Goal: Task Accomplishment & Management: Manage account settings

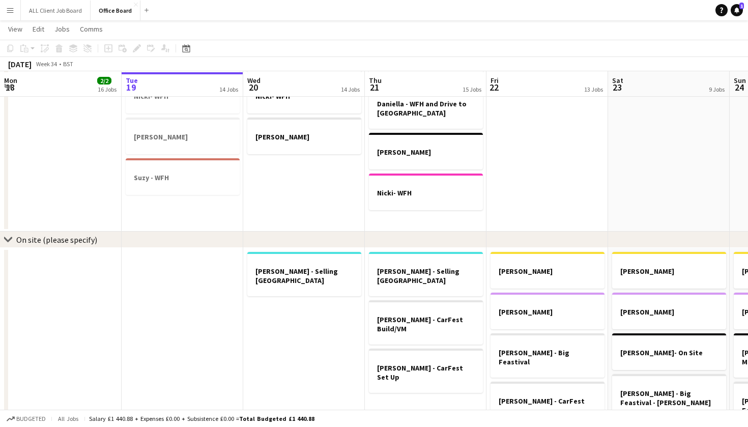
scroll to position [728, 0]
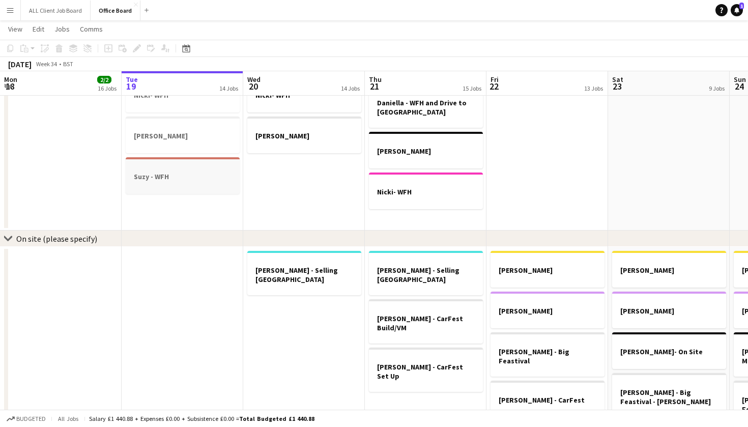
click at [185, 177] on h3 "Suzy - WFH" at bounding box center [183, 176] width 114 height 9
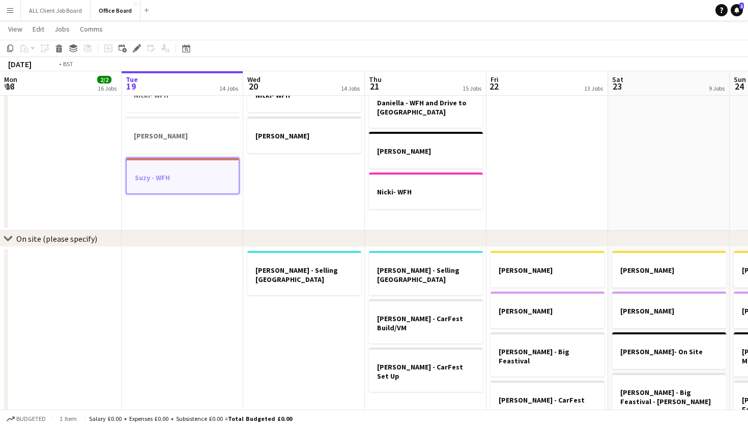
click at [295, 184] on app-date-cell "[PERSON_NAME] [PERSON_NAME] [PERSON_NAME] [PERSON_NAME]- WFH [PERSON_NAME]" at bounding box center [304, 90] width 122 height 281
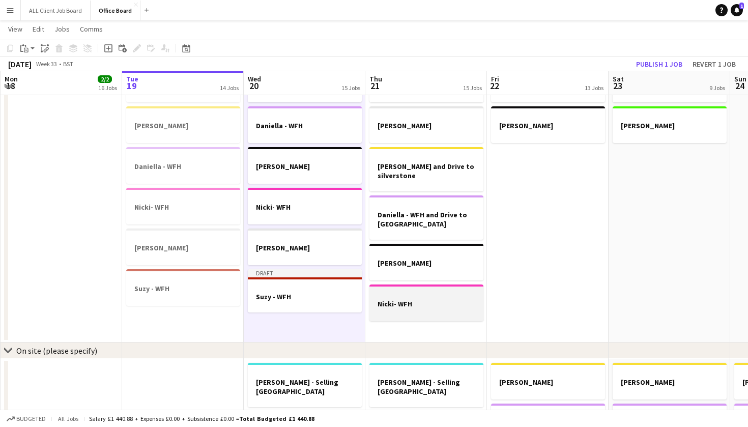
scroll to position [616, 0]
click at [545, 195] on app-date-cell "[PERSON_NAME] [PERSON_NAME]" at bounding box center [548, 202] width 122 height 281
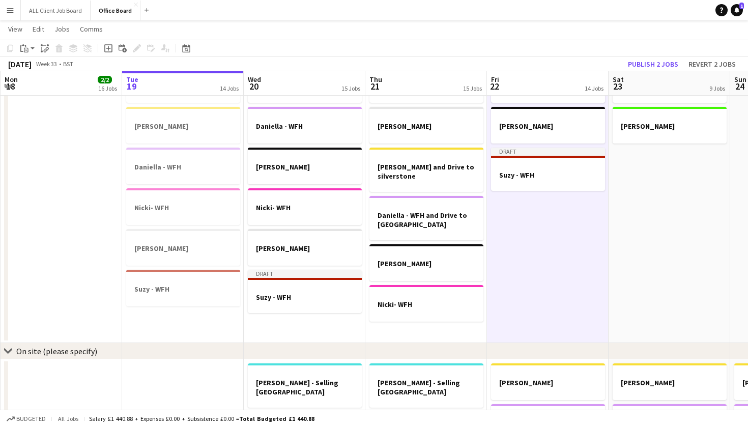
click at [630, 246] on app-date-cell "[PERSON_NAME] [PERSON_NAME] - WFH" at bounding box center [669, 202] width 122 height 281
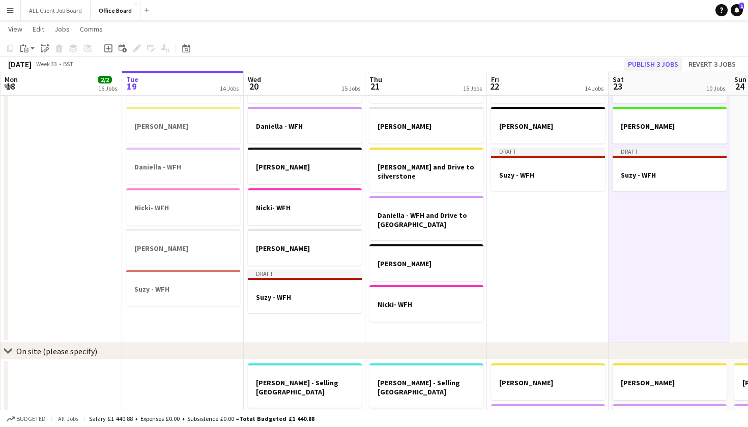
click at [650, 62] on button "Publish 3 jobs" at bounding box center [653, 63] width 59 height 13
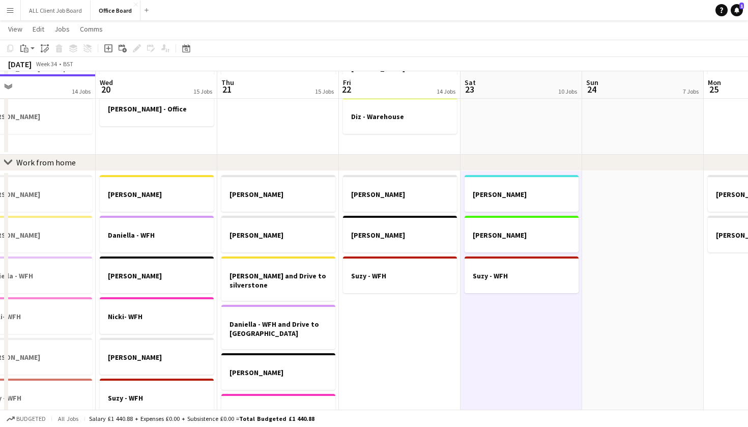
scroll to position [502, 0]
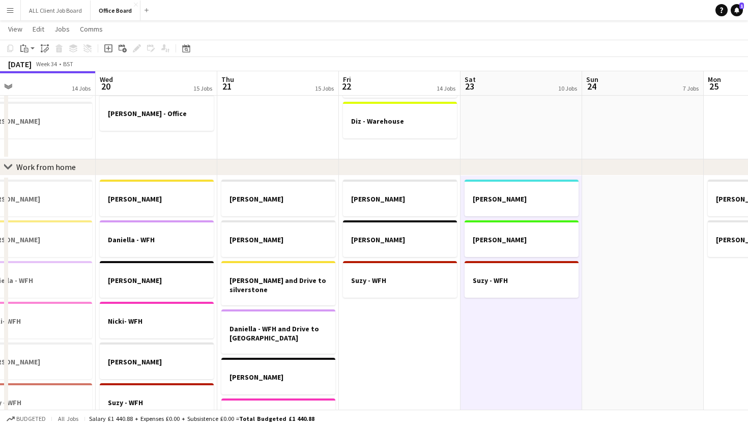
click at [637, 238] on app-date-cell at bounding box center [643, 316] width 122 height 281
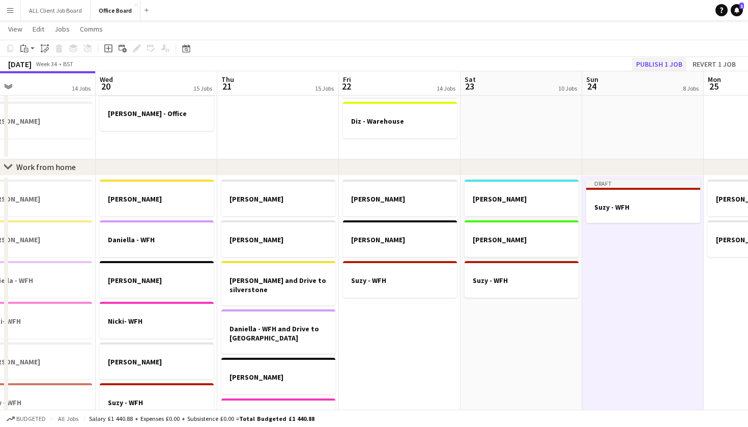
click at [657, 61] on button "Publish 1 job" at bounding box center [659, 63] width 54 height 13
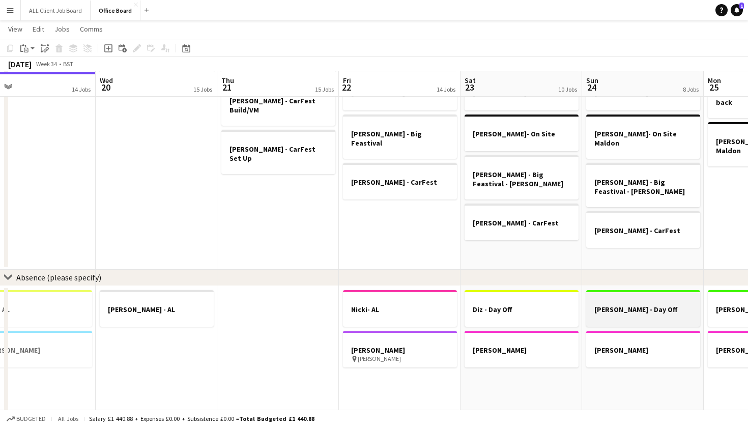
scroll to position [947, 0]
